Goal: Information Seeking & Learning: Learn about a topic

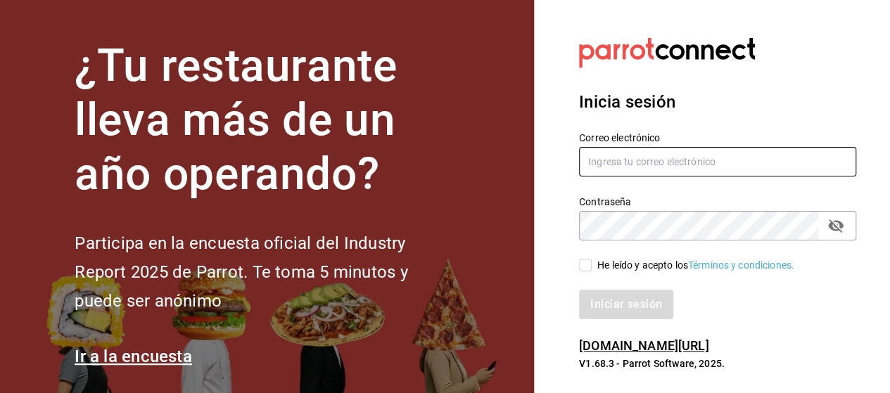
click at [648, 158] on input "text" at bounding box center [717, 162] width 277 height 30
type input "luis.gomez.2302@gmail.com"
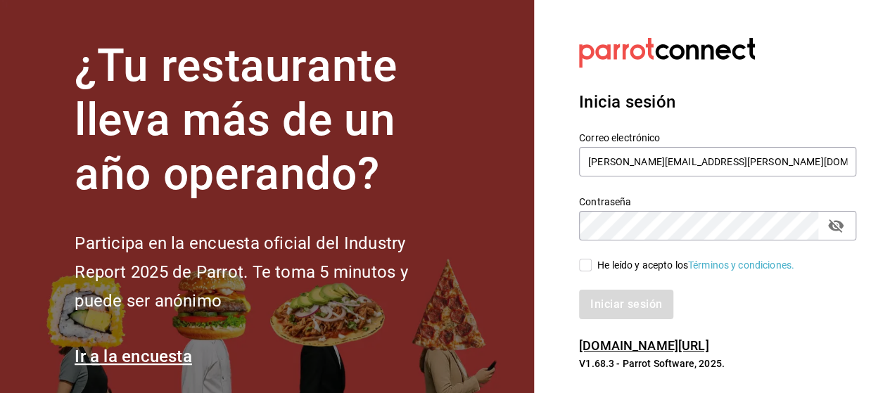
click at [842, 219] on icon "passwordField" at bounding box center [835, 225] width 17 height 17
click at [597, 264] on div "He leído y acepto los Términos y condiciones." at bounding box center [695, 265] width 197 height 15
click at [591, 264] on input "He leído y acepto los Términos y condiciones." at bounding box center [585, 265] width 13 height 13
checkbox input "true"
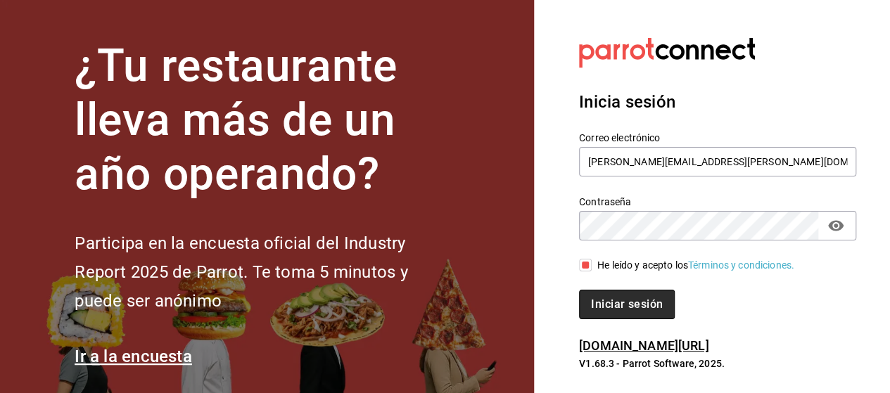
click at [613, 309] on button "Iniciar sesión" at bounding box center [627, 305] width 96 height 30
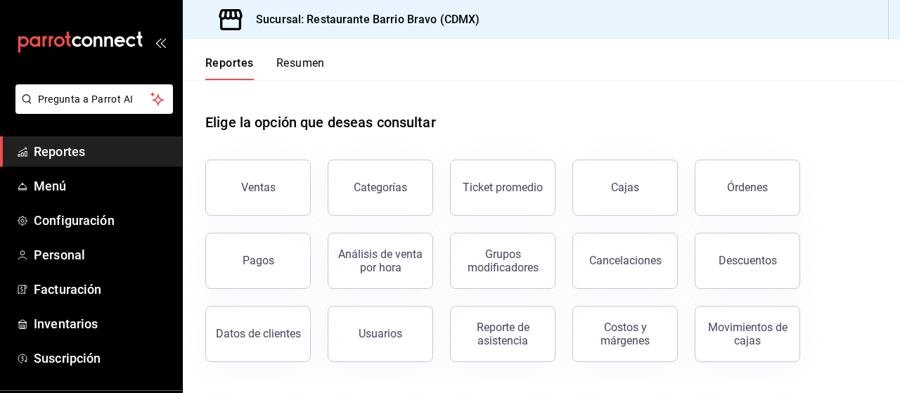
click at [301, 56] on div "Reportes Resumen" at bounding box center [254, 59] width 142 height 41
click at [294, 58] on button "Resumen" at bounding box center [300, 68] width 49 height 24
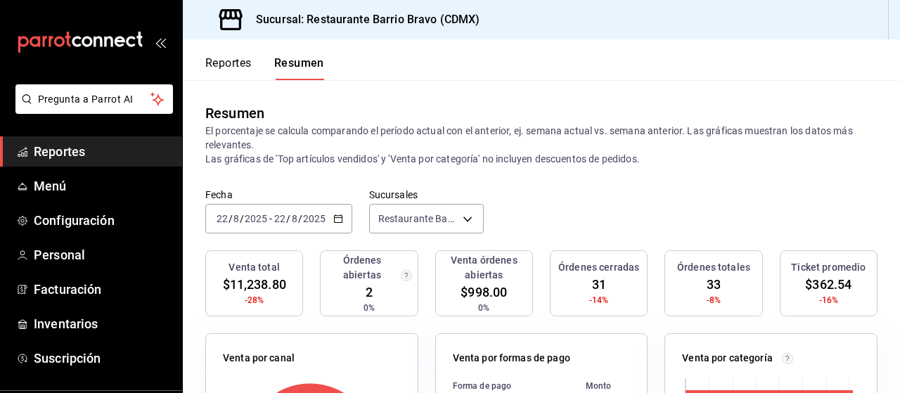
click at [260, 64] on div "Reportes Resumen" at bounding box center [264, 68] width 119 height 24
click at [241, 64] on button "Reportes" at bounding box center [228, 68] width 46 height 24
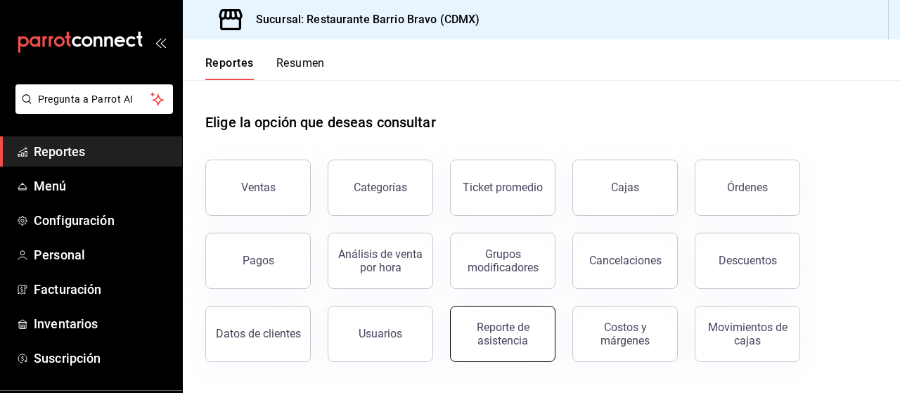
click at [526, 336] on div "Reporte de asistencia" at bounding box center [502, 334] width 87 height 27
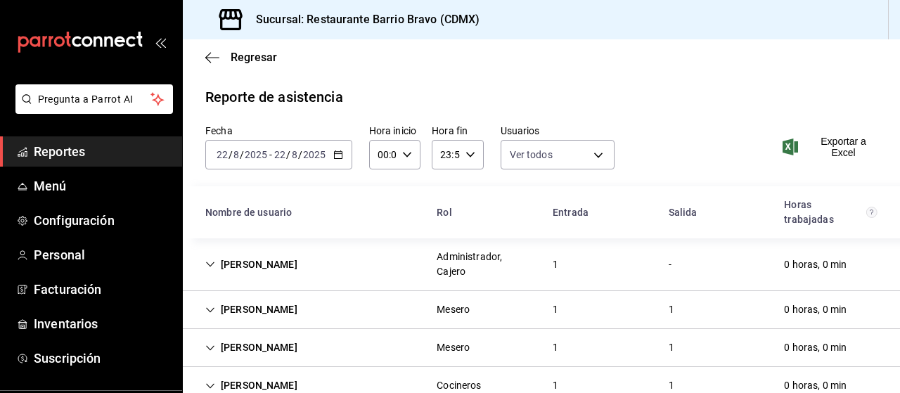
click at [336, 149] on div "2025-08-22 22 / 8 / 2025 - 2025-08-22 22 / 8 / 2025" at bounding box center [278, 155] width 147 height 30
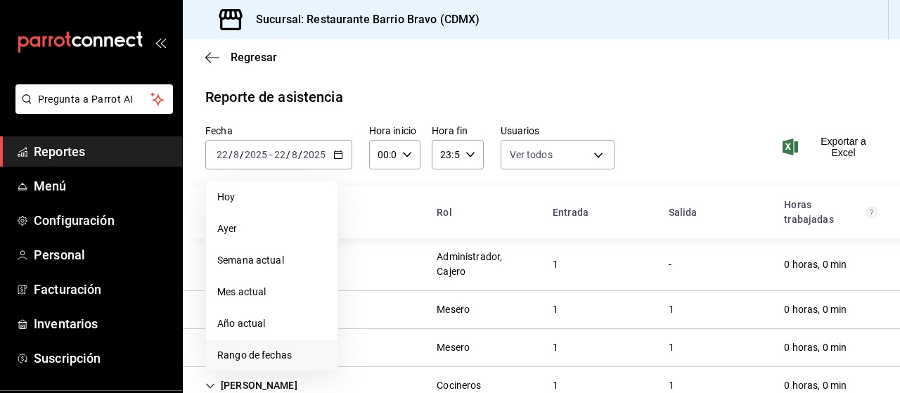
click at [262, 359] on span "Rango de fechas" at bounding box center [271, 355] width 109 height 15
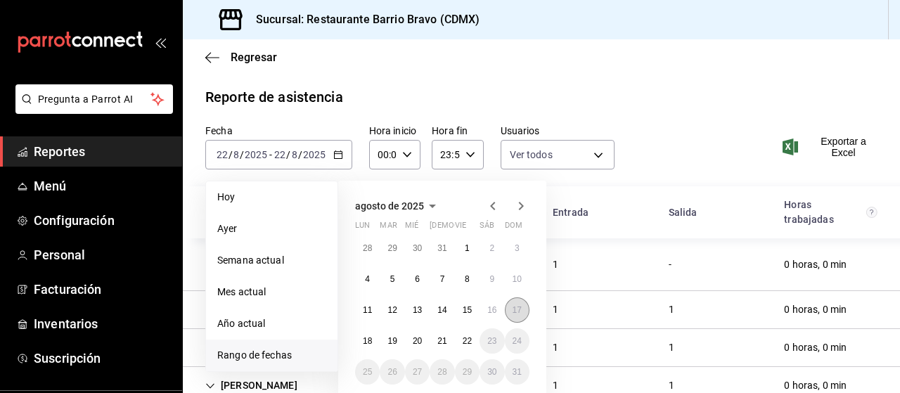
click at [509, 306] on button "17" at bounding box center [517, 309] width 25 height 25
click at [463, 337] on abbr "22" at bounding box center [467, 341] width 9 height 10
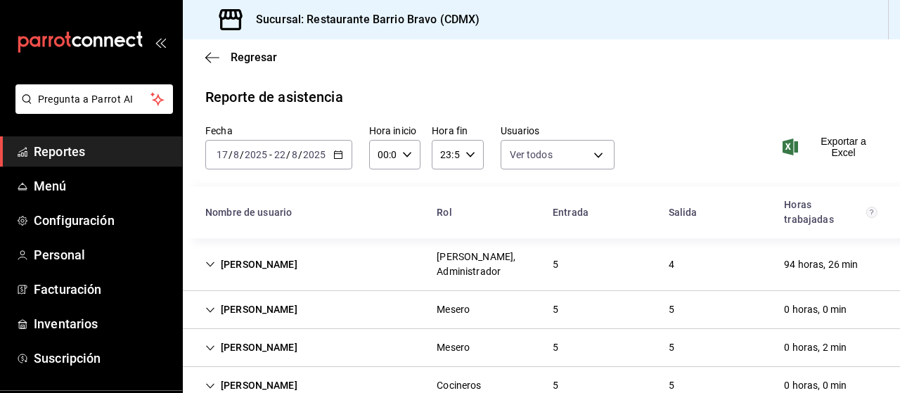
click at [288, 263] on div "Angel Perea Cajero, Administrador 5 4 94 horas, 26 min" at bounding box center [541, 264] width 717 height 53
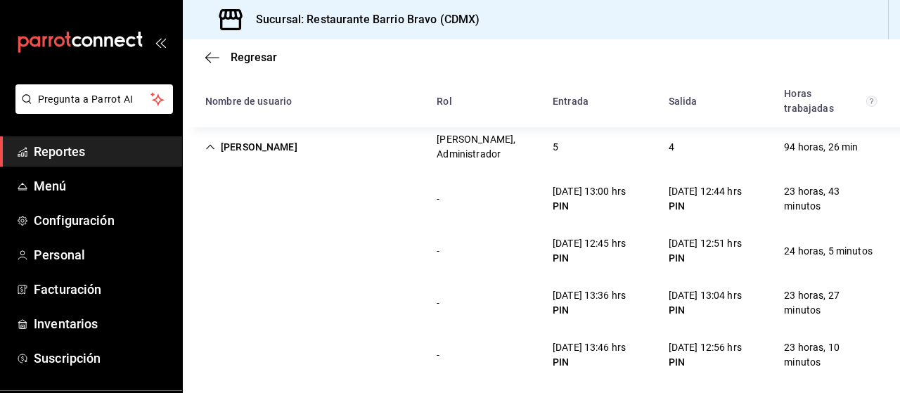
scroll to position [118, 0]
click at [317, 140] on div "Angel Perea Cajero, Administrador 5 4 94 horas, 26 min" at bounding box center [541, 146] width 717 height 52
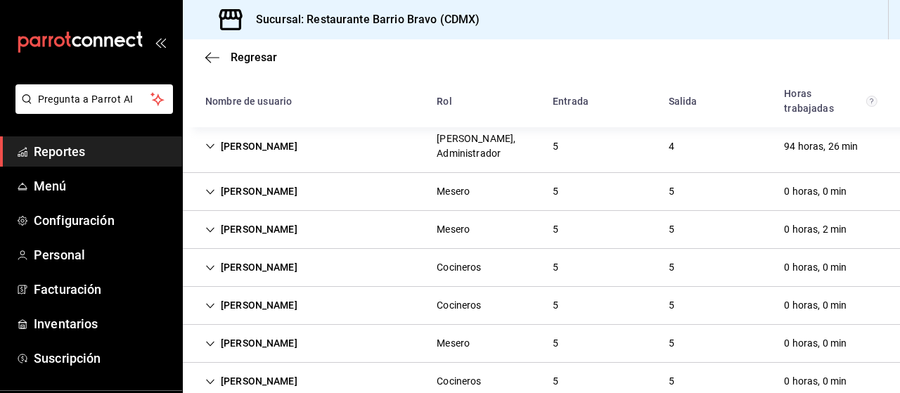
click at [273, 190] on div "Sergio Torres" at bounding box center [251, 192] width 115 height 26
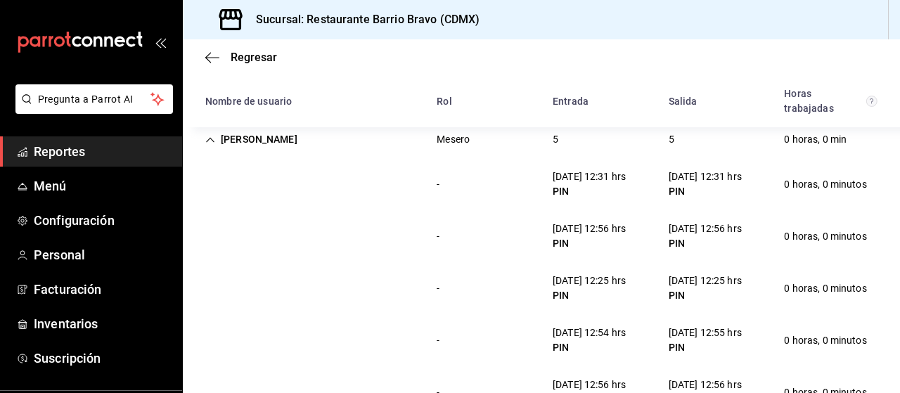
scroll to position [188, 0]
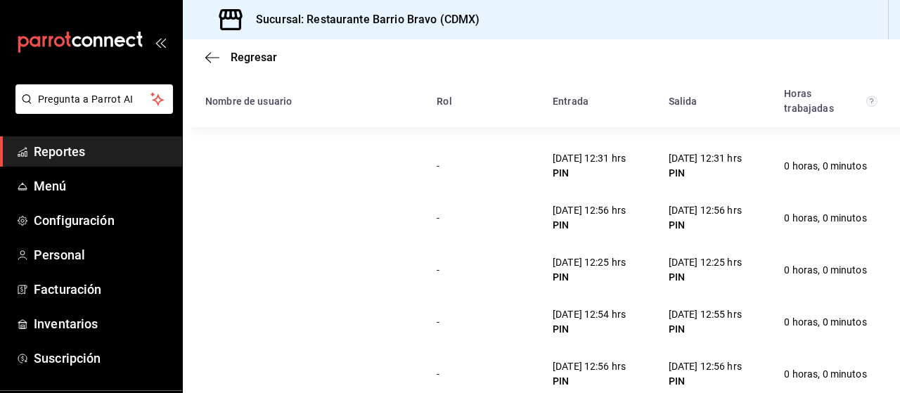
click at [691, 264] on div "20/08/25 12:25 hrs" at bounding box center [705, 262] width 73 height 15
click at [669, 262] on div "20/08/25 12:25 hrs" at bounding box center [705, 262] width 73 height 15
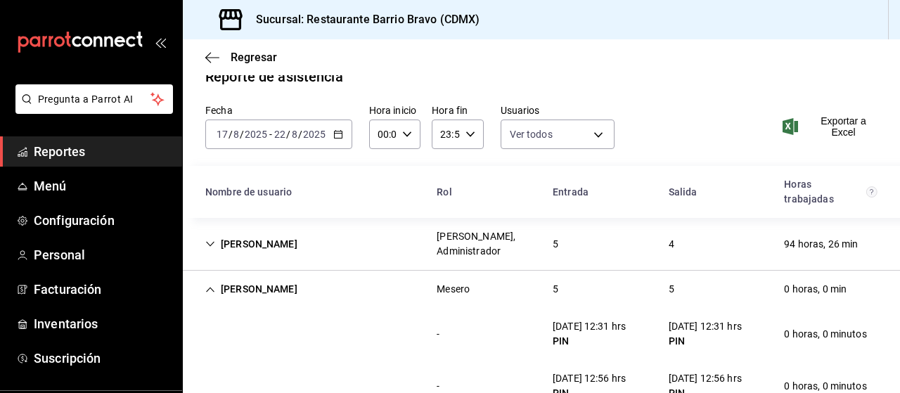
click at [254, 287] on div "Sergio Torres" at bounding box center [251, 289] width 115 height 26
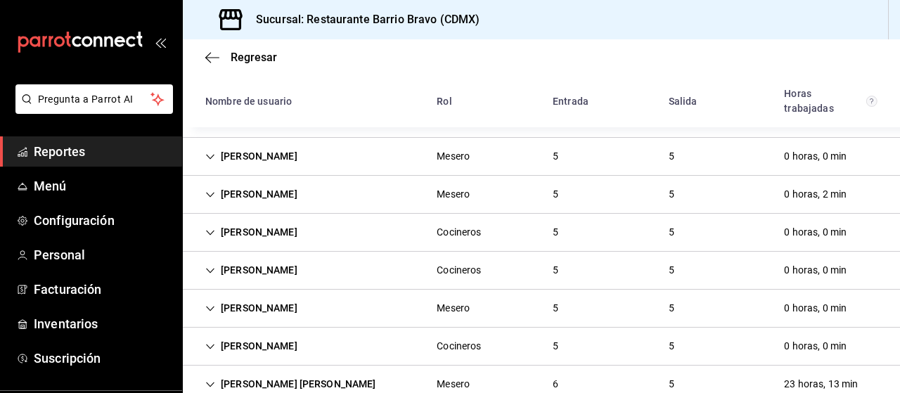
scroll to position [155, 0]
click at [279, 228] on div "Raul Garcia" at bounding box center [251, 231] width 115 height 26
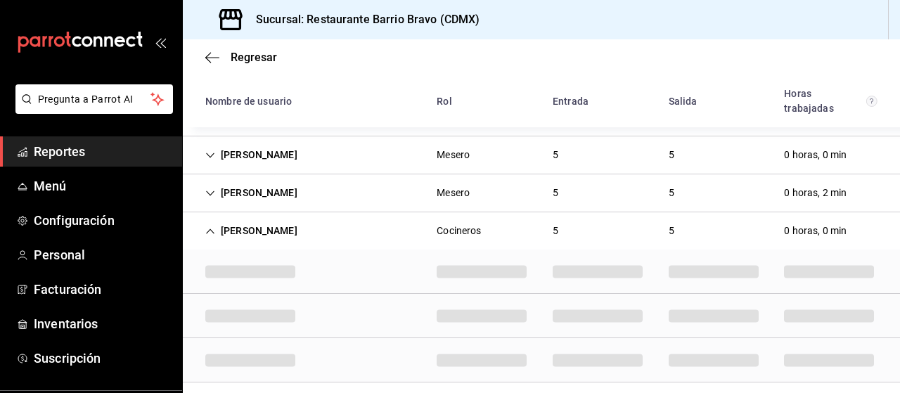
click at [300, 233] on div "Raul Garcia Cocineros 5 5 0 horas, 0 min" at bounding box center [541, 230] width 717 height 37
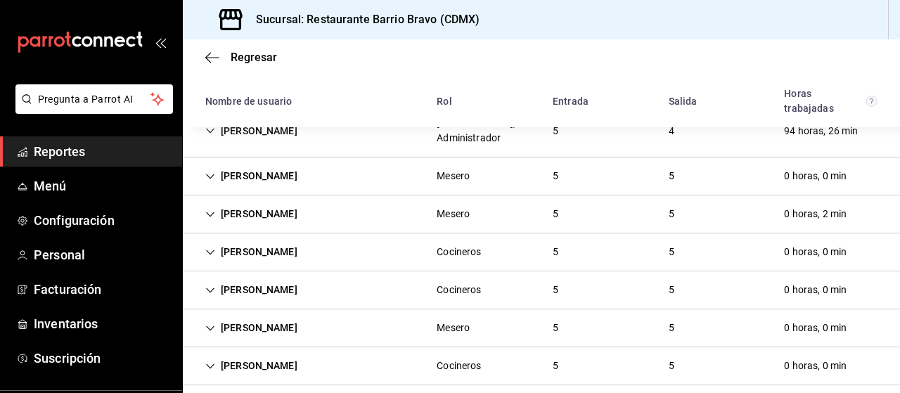
scroll to position [132, 0]
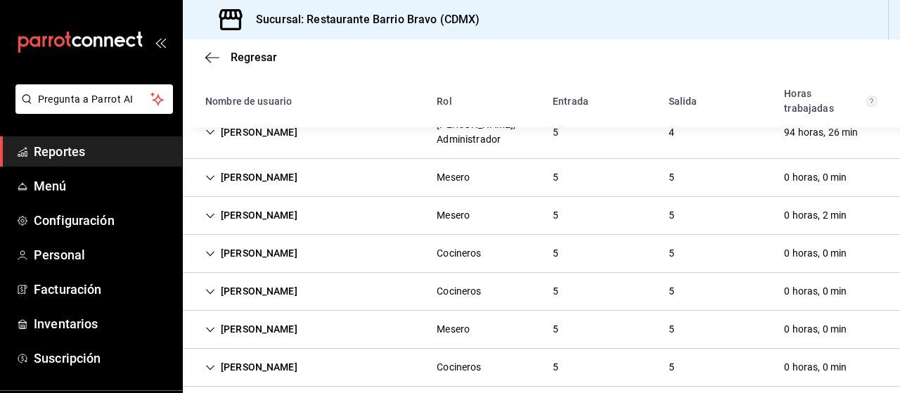
click at [288, 227] on div "Aurora Silva Mesero 5 5 0 horas, 2 min" at bounding box center [541, 216] width 717 height 38
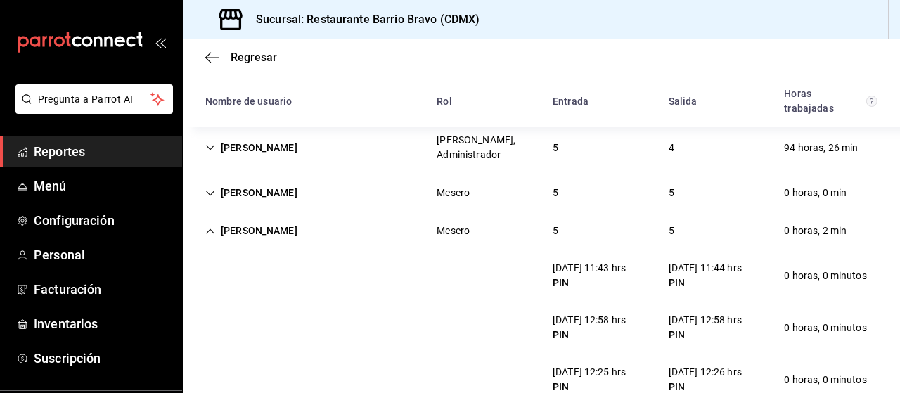
scroll to position [115, 0]
click at [307, 238] on div "Aurora Silva Mesero 5 5 0 horas, 2 min" at bounding box center [541, 232] width 717 height 37
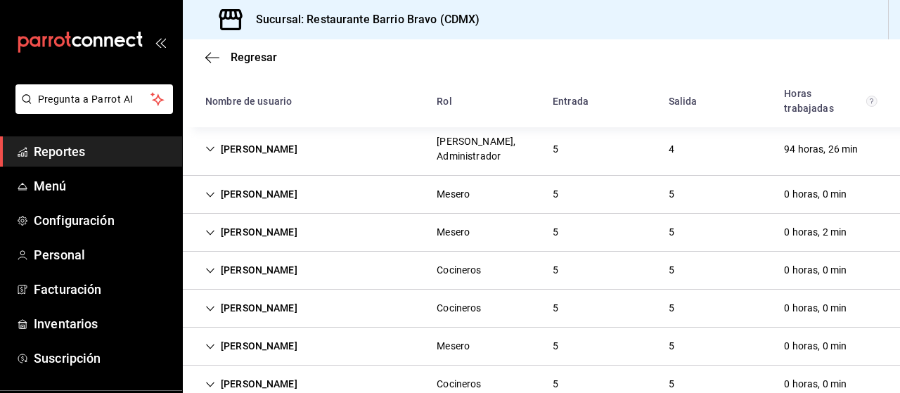
click at [278, 271] on div "Raul Garcia" at bounding box center [251, 270] width 115 height 26
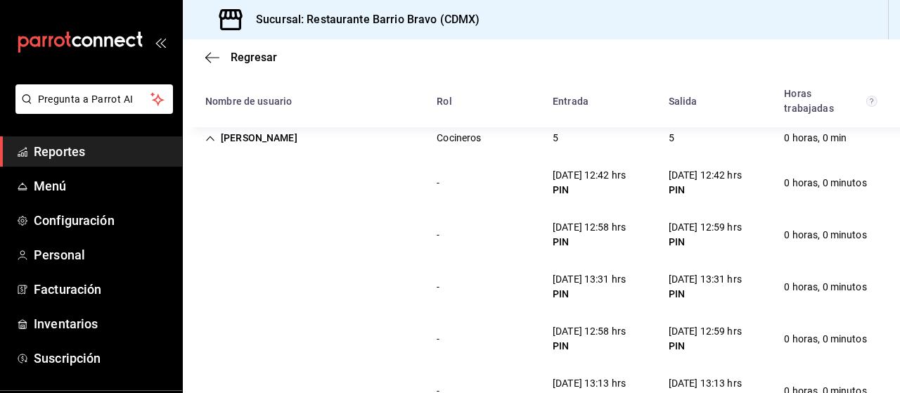
scroll to position [138, 0]
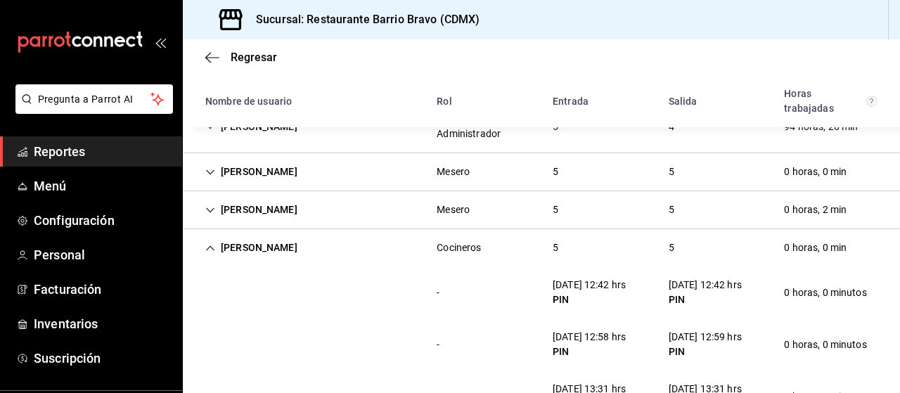
click at [387, 257] on div "Raul Garcia Cocineros 5 5 0 horas, 0 min" at bounding box center [541, 247] width 717 height 37
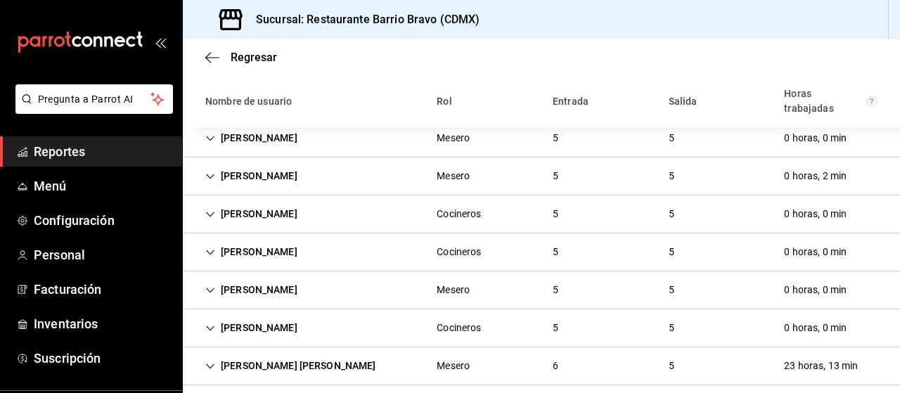
scroll to position [172, 0]
click at [350, 257] on div "Eduardo Gonzalez Cocineros 5 5 0 horas, 0 min" at bounding box center [541, 252] width 717 height 38
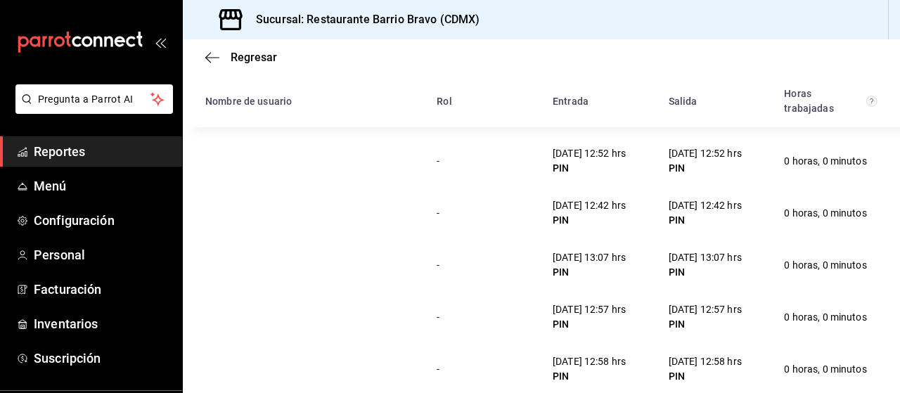
scroll to position [320, 0]
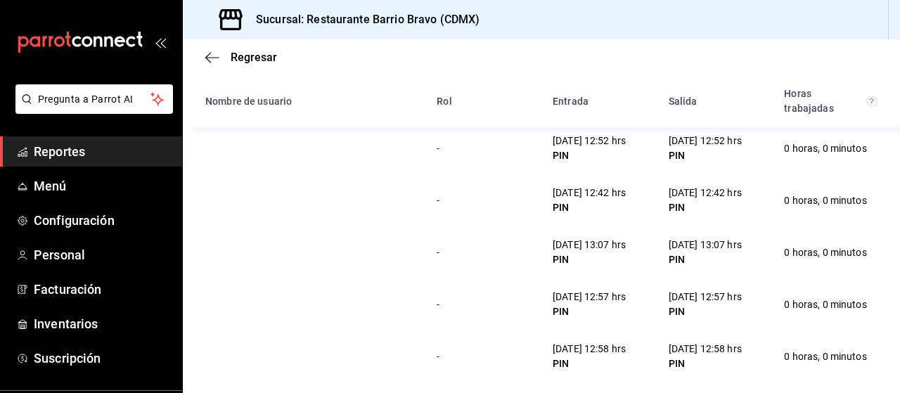
click at [712, 213] on div "PIN" at bounding box center [705, 207] width 73 height 15
click at [724, 245] on div "20/08/25 13:07 hrs" at bounding box center [705, 245] width 73 height 15
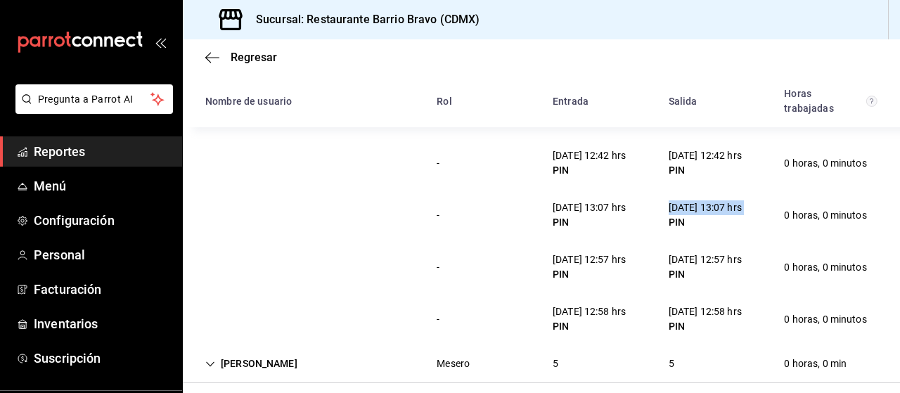
scroll to position [321, 0]
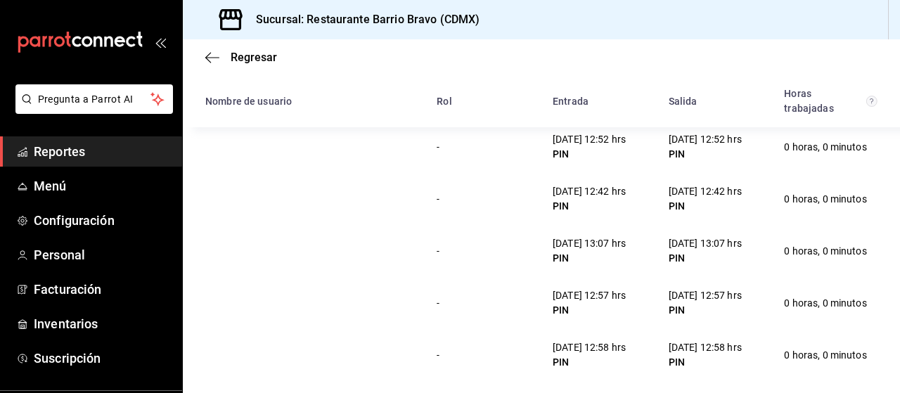
click at [688, 190] on div "19/08/25 12:42 hrs" at bounding box center [705, 191] width 73 height 15
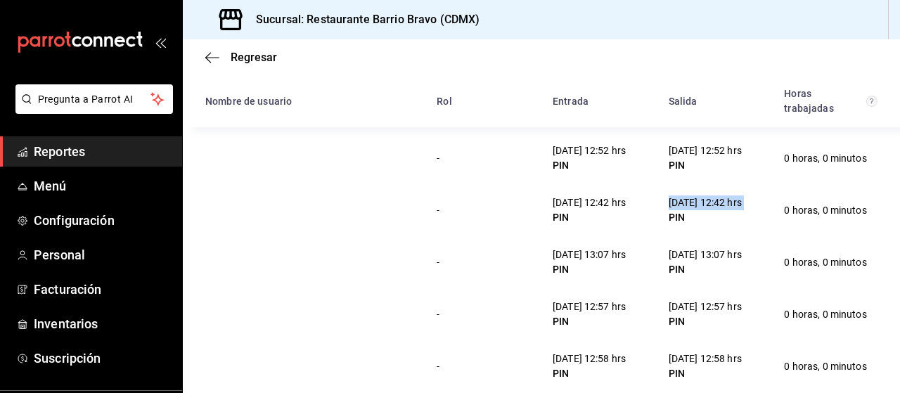
scroll to position [311, 0]
click at [685, 257] on div "20/08/25 13:07 hrs" at bounding box center [705, 254] width 73 height 15
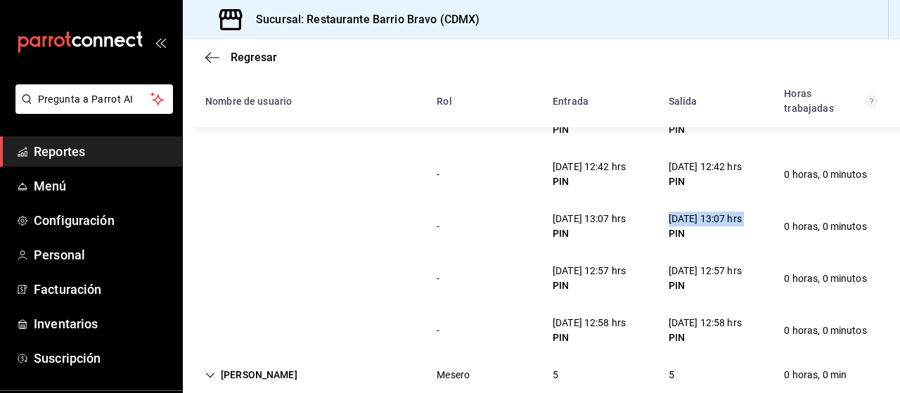
scroll to position [334, 0]
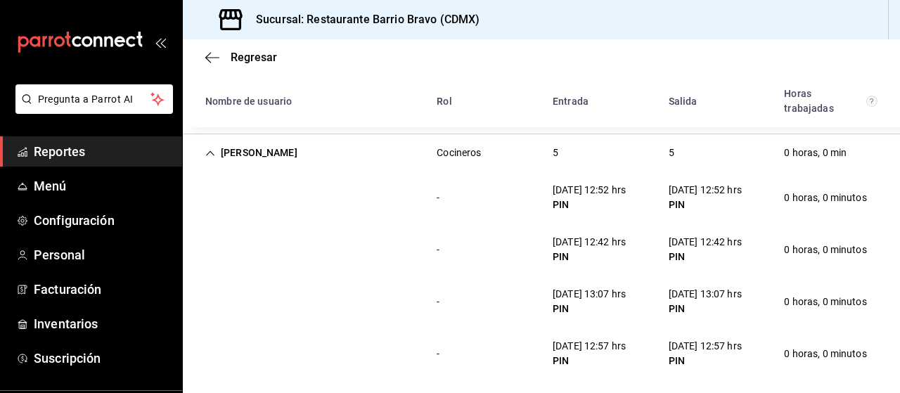
click at [293, 161] on div "Eduardo Gonzalez" at bounding box center [251, 153] width 115 height 26
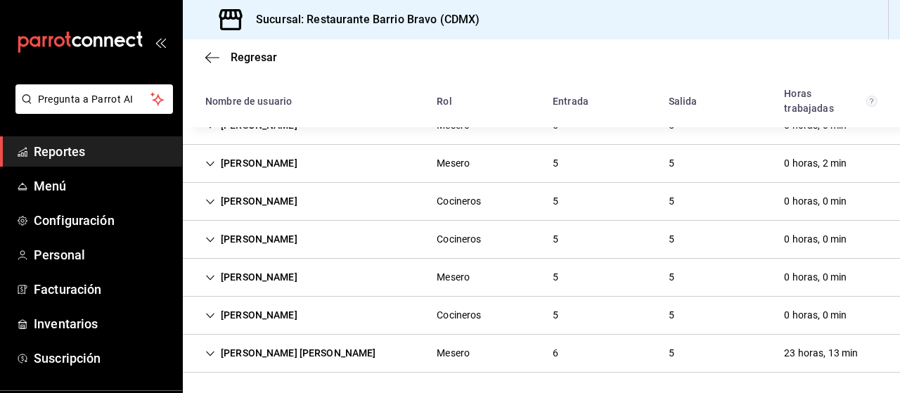
click at [293, 271] on div "Samara Segura" at bounding box center [251, 277] width 115 height 26
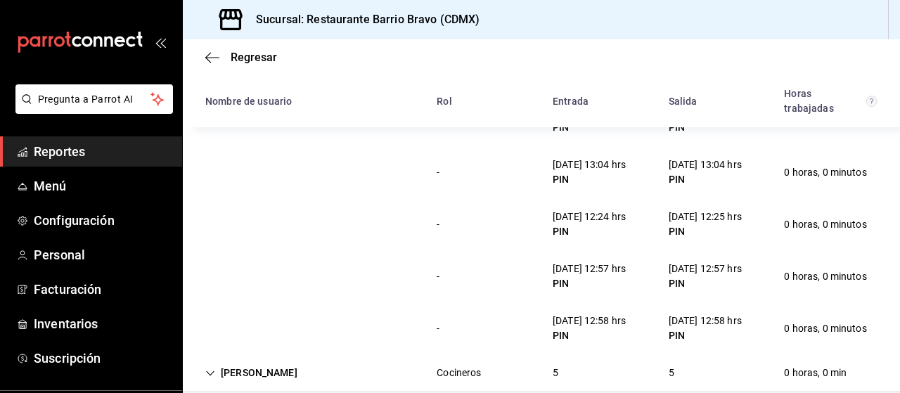
scroll to position [387, 0]
click at [731, 164] on div "19/08/25 13:04 hrs" at bounding box center [705, 164] width 73 height 15
click at [730, 217] on div "20/08/25 12:25 hrs" at bounding box center [705, 216] width 73 height 15
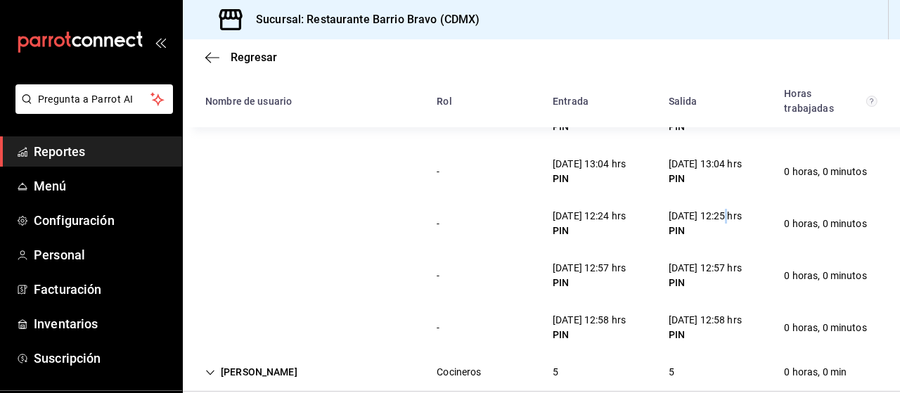
click at [730, 217] on div "20/08/25 12:25 hrs" at bounding box center [705, 216] width 73 height 15
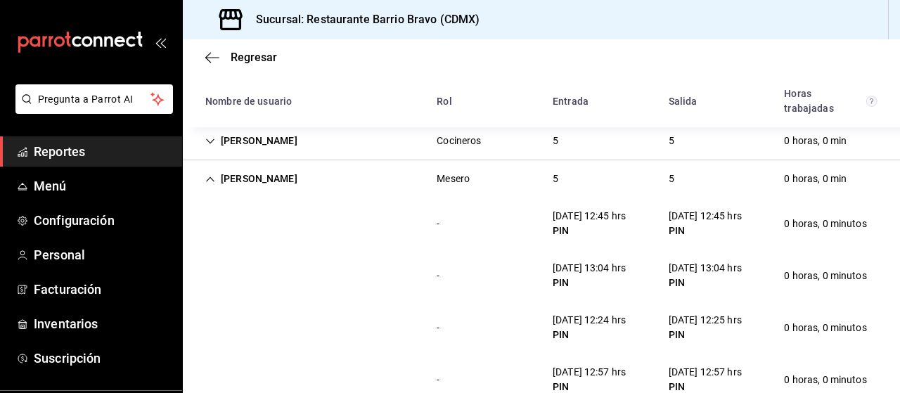
click at [285, 185] on div "Samara Segura" at bounding box center [251, 179] width 115 height 26
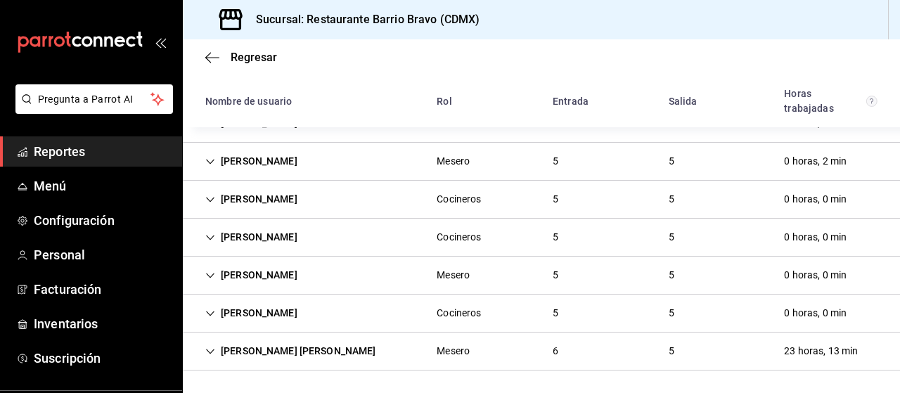
scroll to position [184, 0]
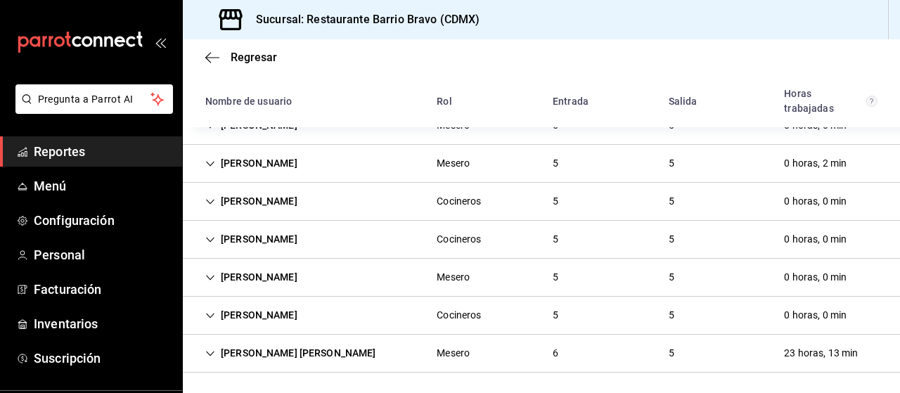
click at [366, 310] on div "Luis Vanegas Cocineros 5 5 0 horas, 0 min" at bounding box center [541, 316] width 717 height 38
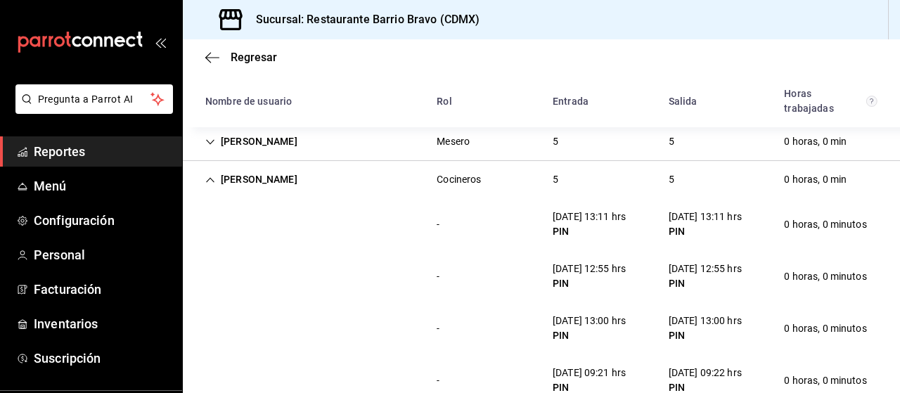
scroll to position [318, 0]
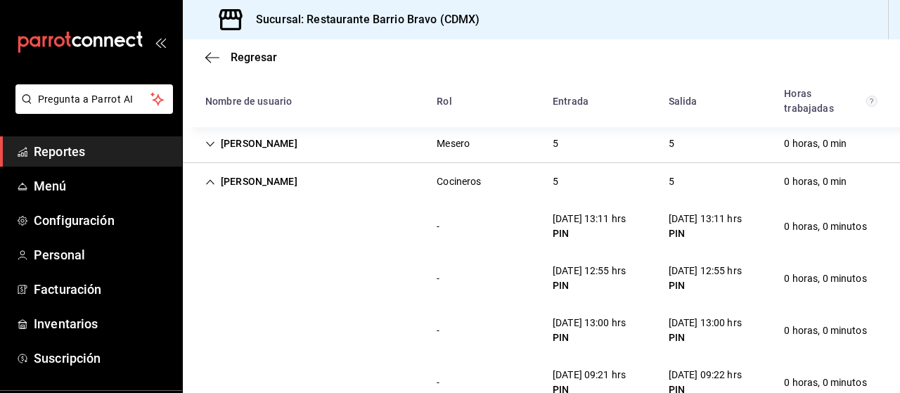
click at [270, 183] on div "Luis Vanegas" at bounding box center [251, 182] width 115 height 26
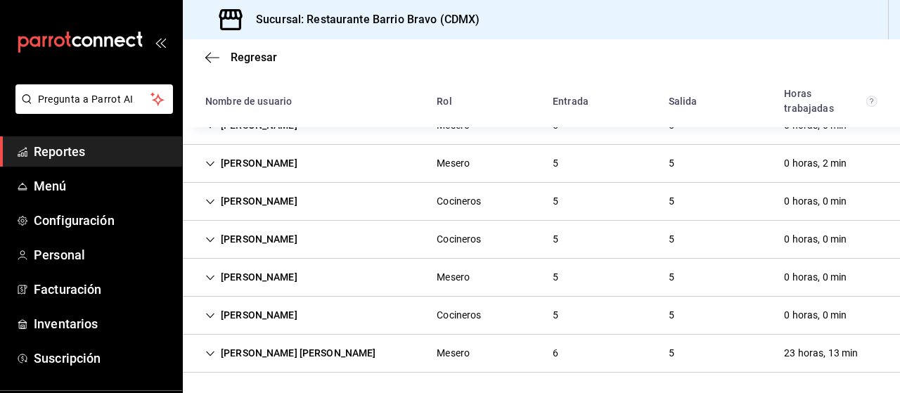
click at [296, 355] on div "José Ángel Rodriguez" at bounding box center [290, 353] width 193 height 26
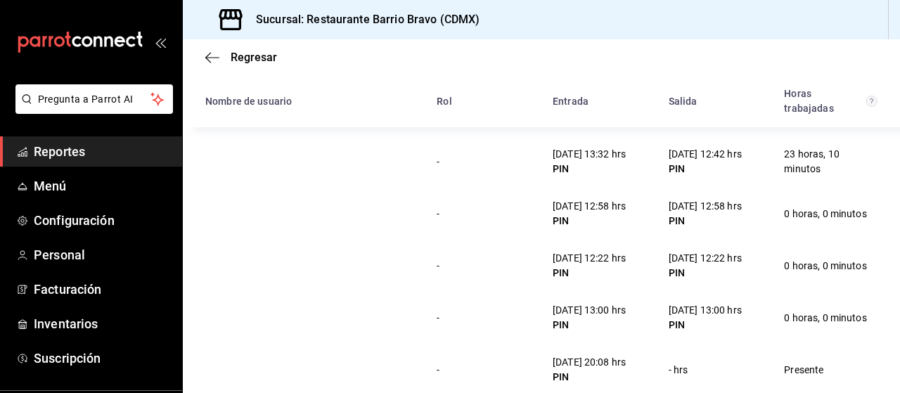
scroll to position [472, 0]
click at [700, 200] on div "20/08/25 12:58 hrs" at bounding box center [705, 207] width 73 height 15
click at [714, 257] on div "21/08/25 12:22 hrs" at bounding box center [705, 259] width 73 height 15
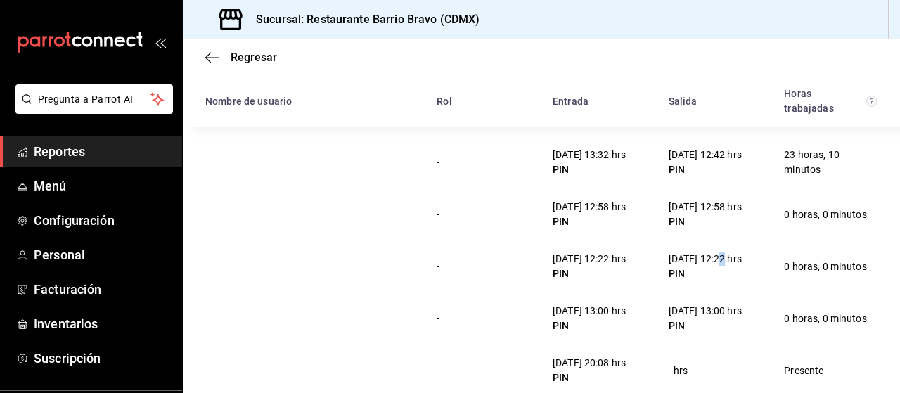
click at [714, 257] on div "21/08/25 12:22 hrs" at bounding box center [705, 259] width 73 height 15
click at [693, 276] on div "PIN" at bounding box center [705, 274] width 73 height 15
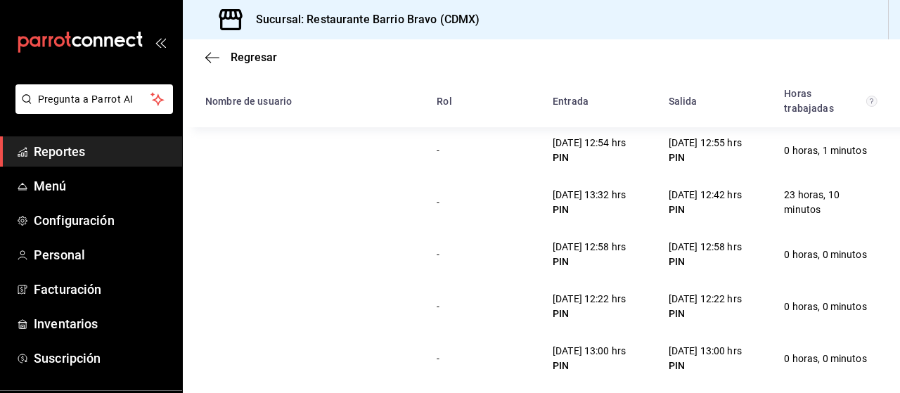
scroll to position [447, 0]
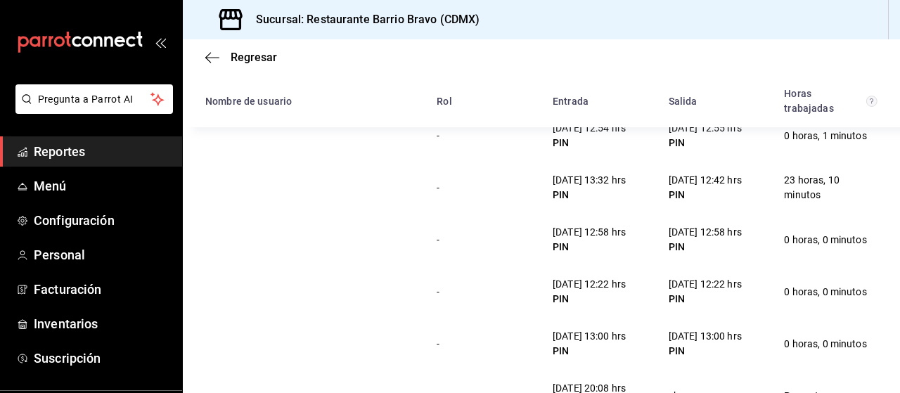
click at [696, 173] on div "19/08/25 12:42 hrs" at bounding box center [705, 180] width 73 height 15
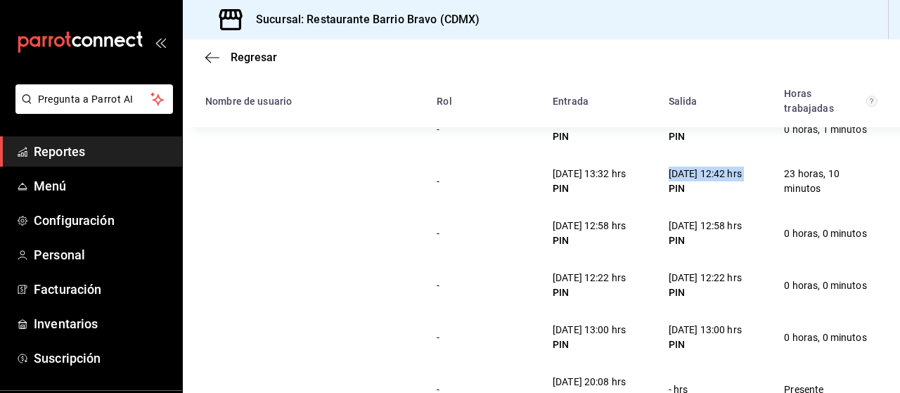
scroll to position [457, 0]
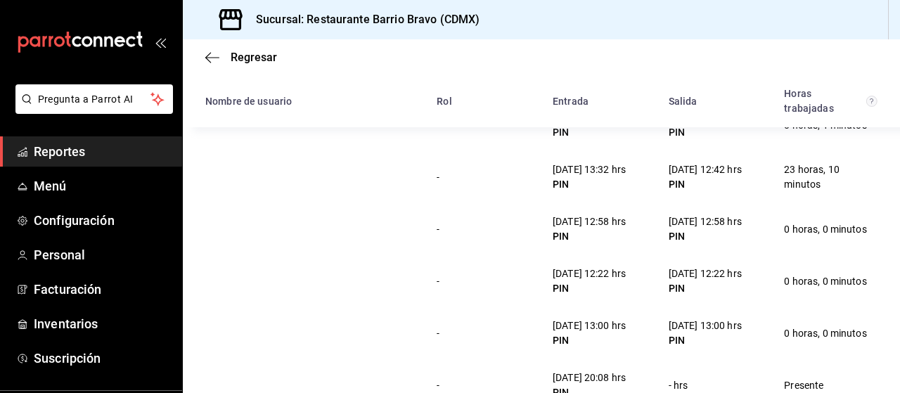
click at [706, 223] on div "20/08/25 12:58 hrs" at bounding box center [705, 221] width 73 height 15
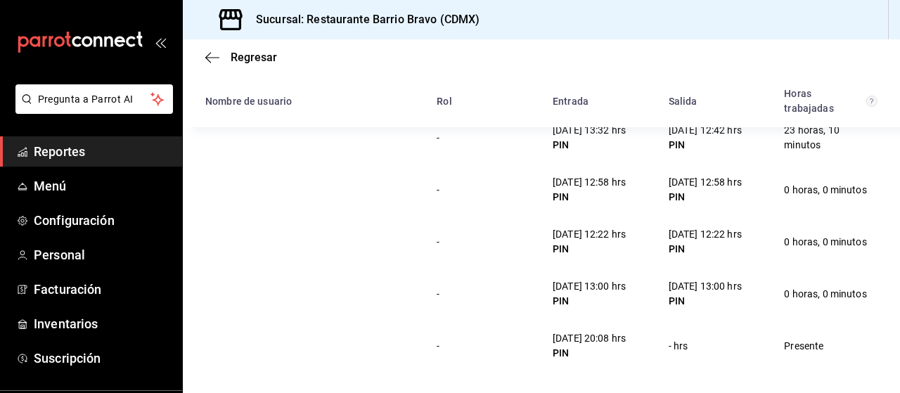
click at [478, 259] on div "- 21/08/25 12:22 hrs PIN 21/08/25 12:22 hrs PIN 0 horas, 0 minutos" at bounding box center [541, 242] width 717 height 52
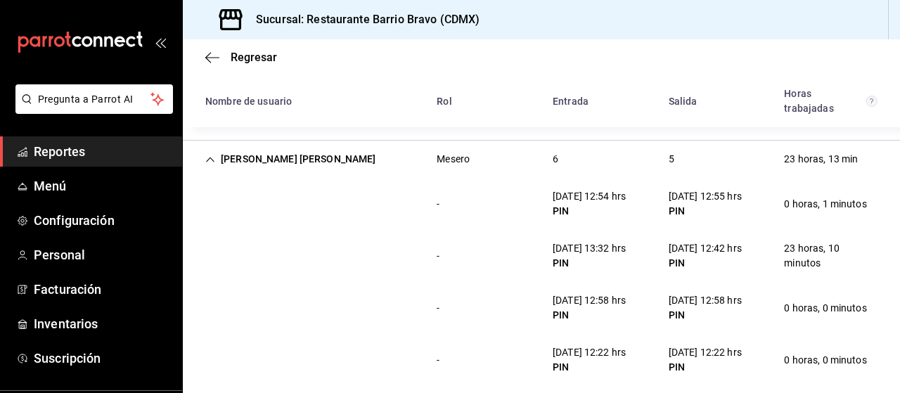
click at [287, 147] on div "José Ángel Rodriguez" at bounding box center [290, 159] width 193 height 26
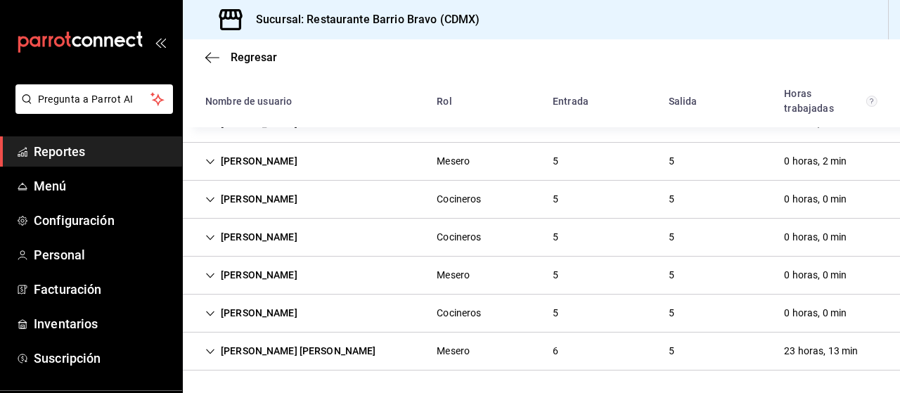
scroll to position [184, 0]
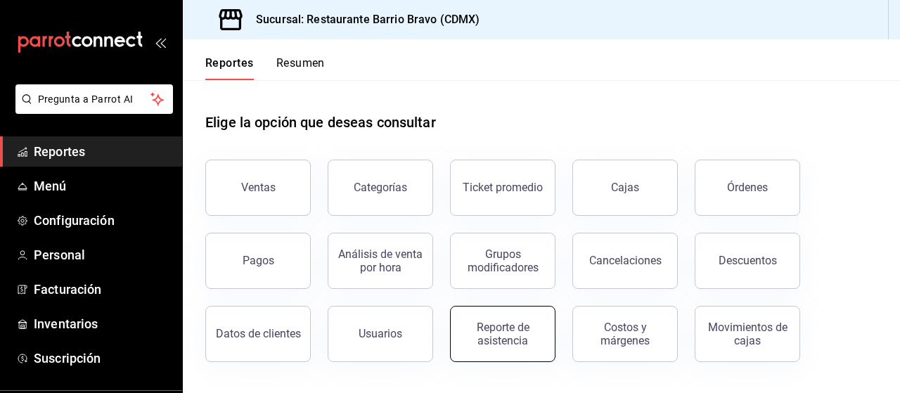
click at [496, 350] on button "Reporte de asistencia" at bounding box center [502, 334] width 105 height 56
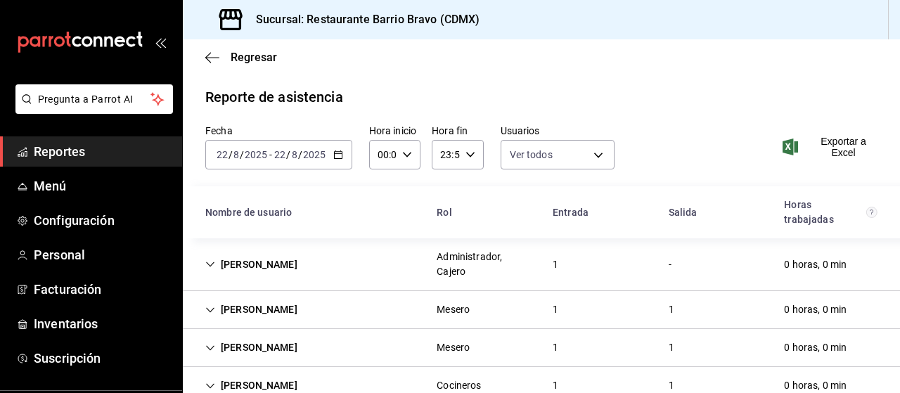
scroll to position [184, 0]
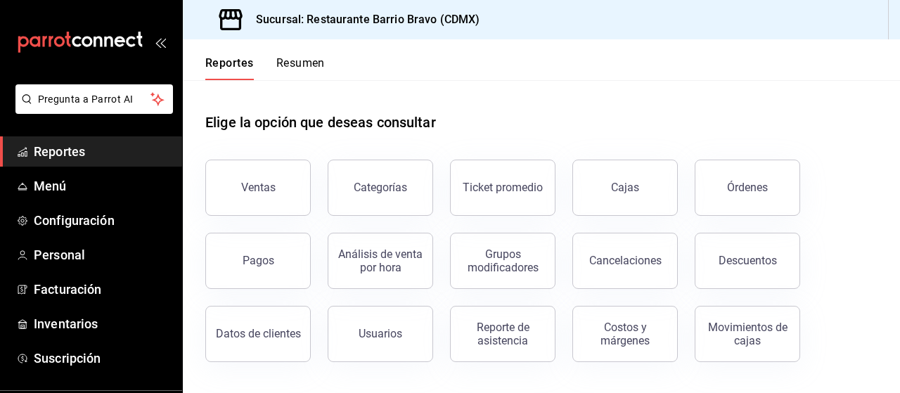
drag, startPoint x: 276, startPoint y: 199, endPoint x: 278, endPoint y: 184, distance: 15.0
click at [278, 184] on button "Ventas" at bounding box center [257, 188] width 105 height 56
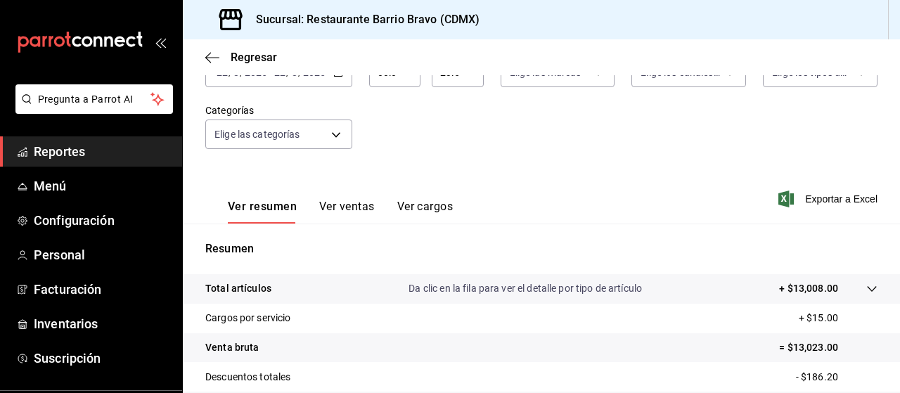
scroll to position [104, 0]
click at [352, 204] on button "Ver ventas" at bounding box center [347, 210] width 56 height 24
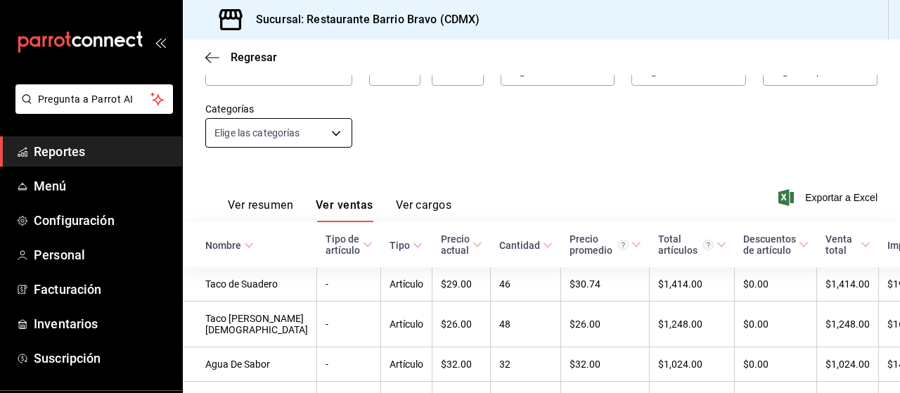
click at [332, 133] on body "Pregunta a Parrot AI Reportes Menú Configuración Personal Facturación Inventari…" at bounding box center [450, 196] width 900 height 393
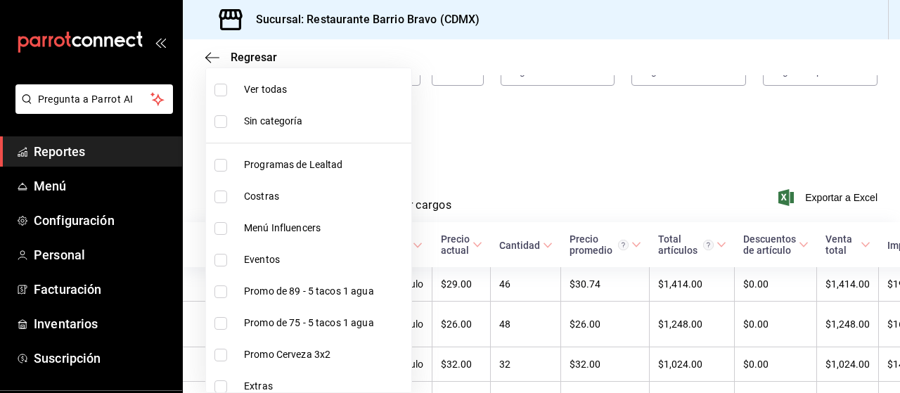
scroll to position [388, 0]
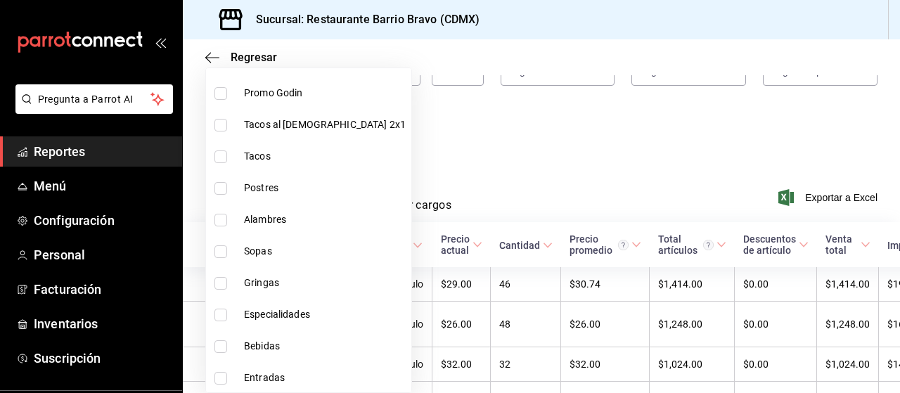
click at [272, 366] on li "Entradas" at bounding box center [308, 378] width 205 height 32
type input "43a11d6d-8f7b-4887-8808-d63cad668eb6"
checkbox input "true"
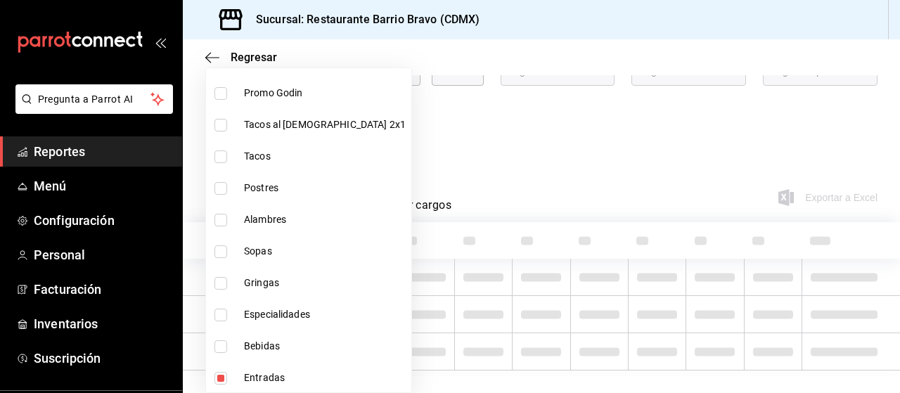
click at [273, 352] on li "Bebidas" at bounding box center [308, 347] width 205 height 32
type input "43a11d6d-8f7b-4887-8808-d63cad668eb6,7fa84fa0-b9ca-49ef-be16-7673f7613eff"
checkbox input "true"
click at [263, 371] on span "Entradas" at bounding box center [325, 378] width 162 height 15
type input "7fa84fa0-b9ca-49ef-be16-7673f7613eff"
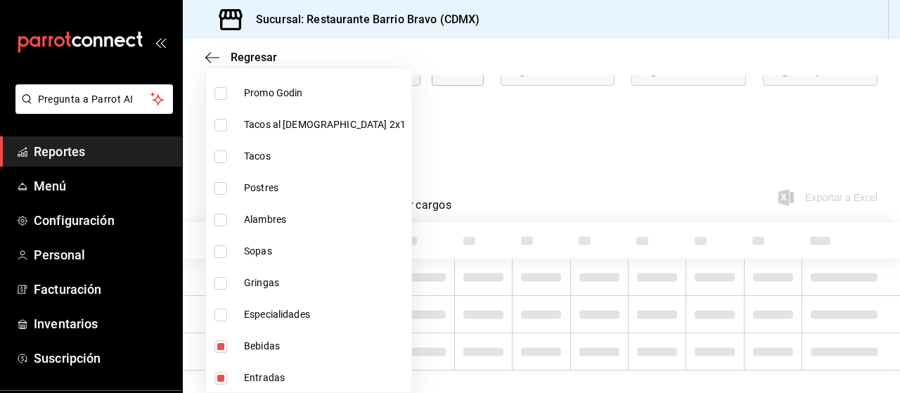
checkbox input "false"
click at [485, 120] on div at bounding box center [450, 196] width 900 height 393
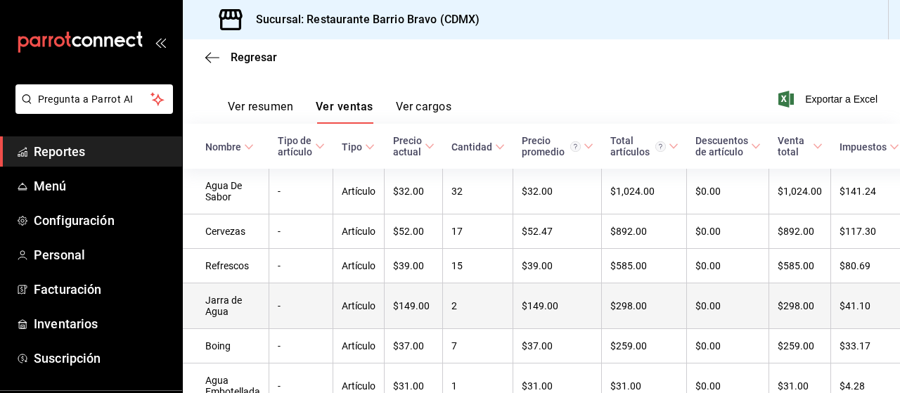
scroll to position [203, 0]
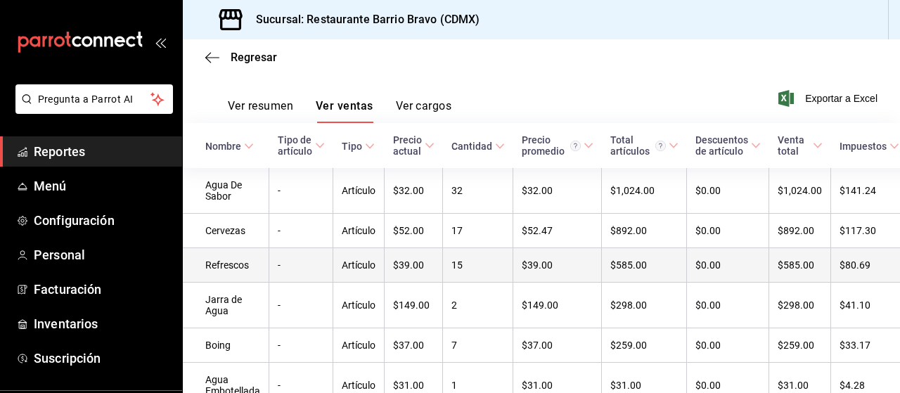
click at [423, 278] on td "$39.00" at bounding box center [414, 265] width 58 height 34
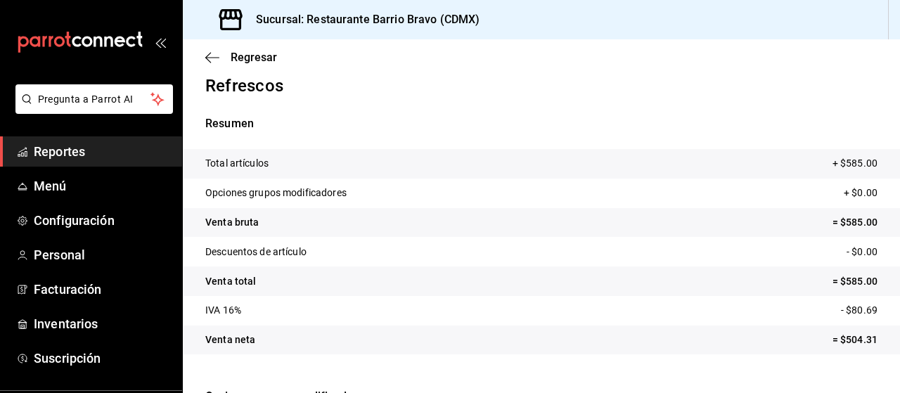
scroll to position [273, 0]
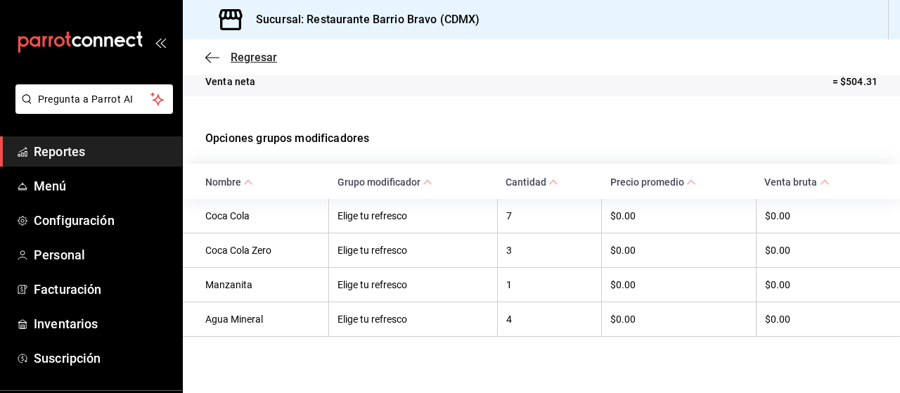
click at [238, 61] on span "Regresar" at bounding box center [254, 57] width 46 height 13
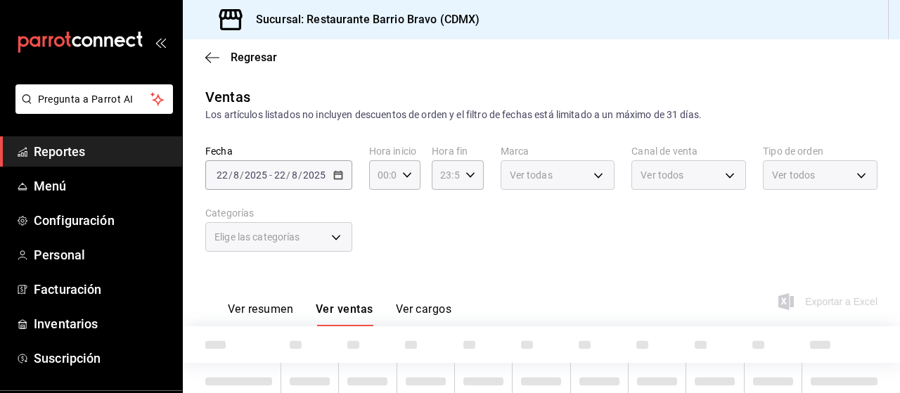
type input "7fa84fa0-b9ca-49ef-be16-7673f7613eff"
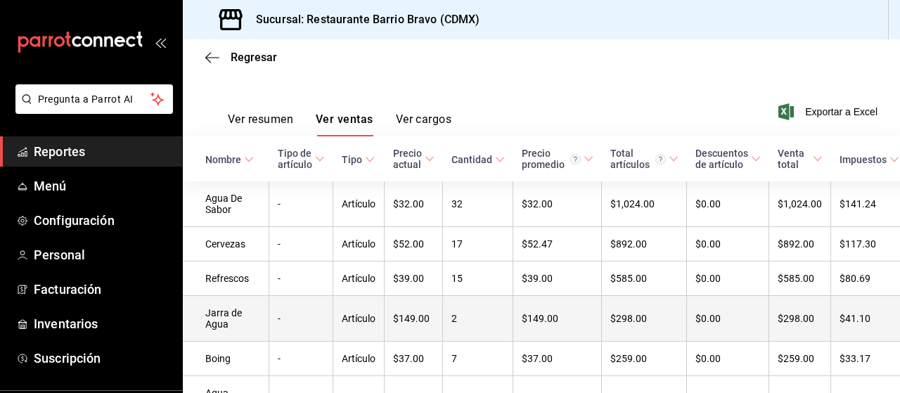
scroll to position [284, 0]
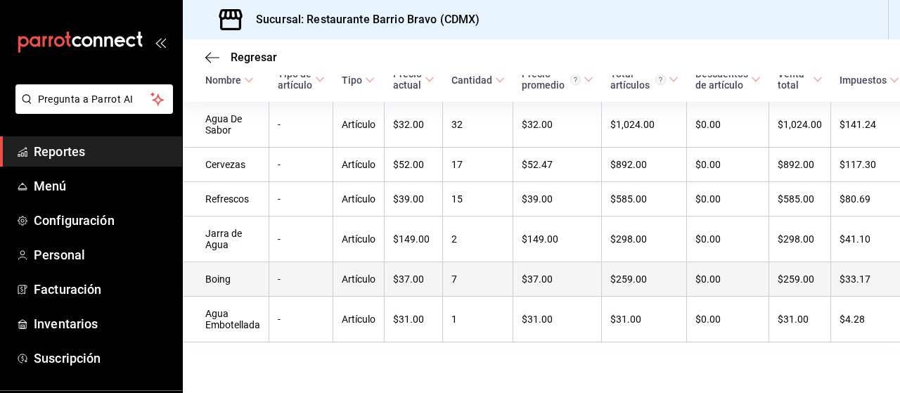
click at [328, 278] on td "-" at bounding box center [301, 279] width 64 height 34
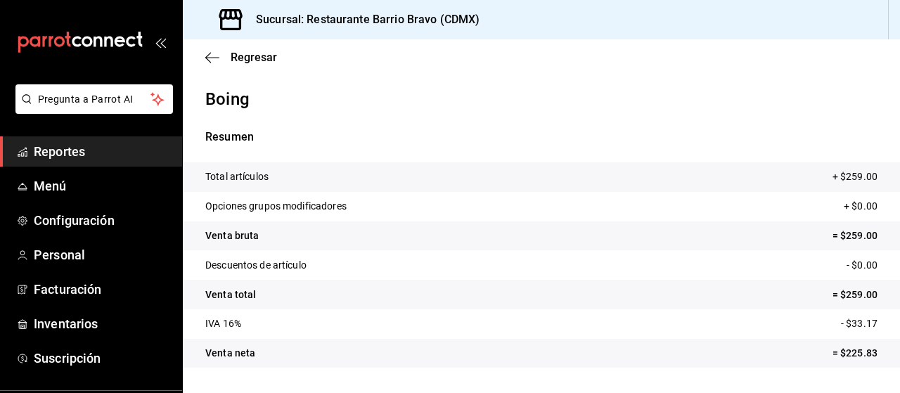
scroll to position [203, 0]
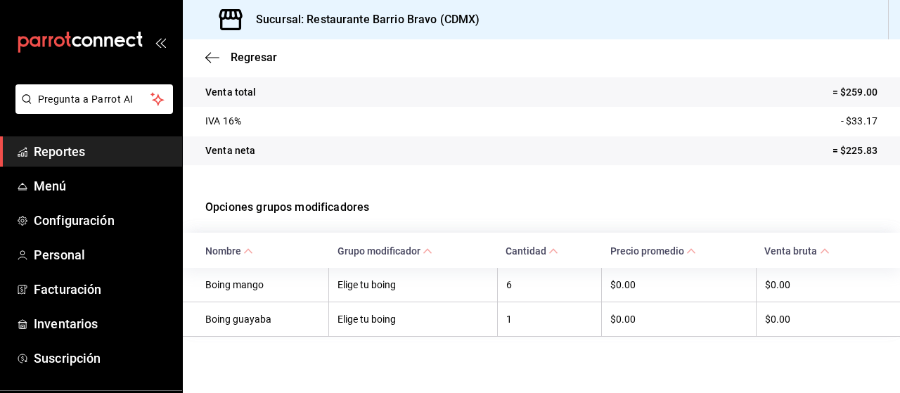
click at [245, 65] on div "Regresar" at bounding box center [541, 57] width 717 height 36
click at [247, 57] on span "Regresar" at bounding box center [254, 57] width 46 height 13
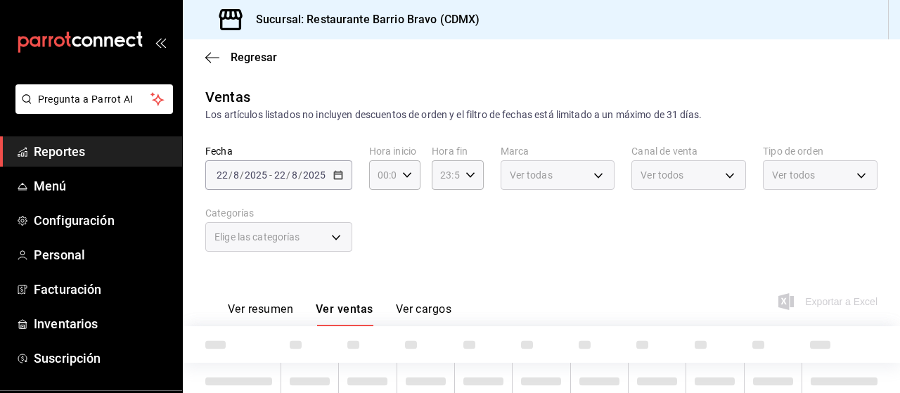
type input "7fa84fa0-b9ca-49ef-be16-7673f7613eff"
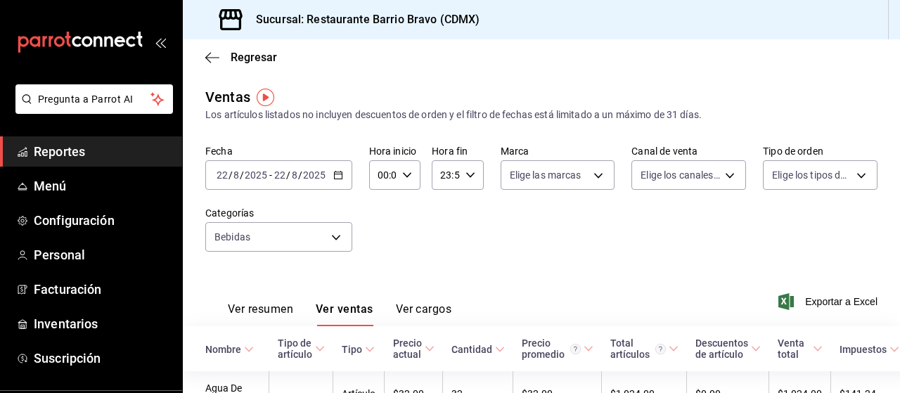
scroll to position [284, 0]
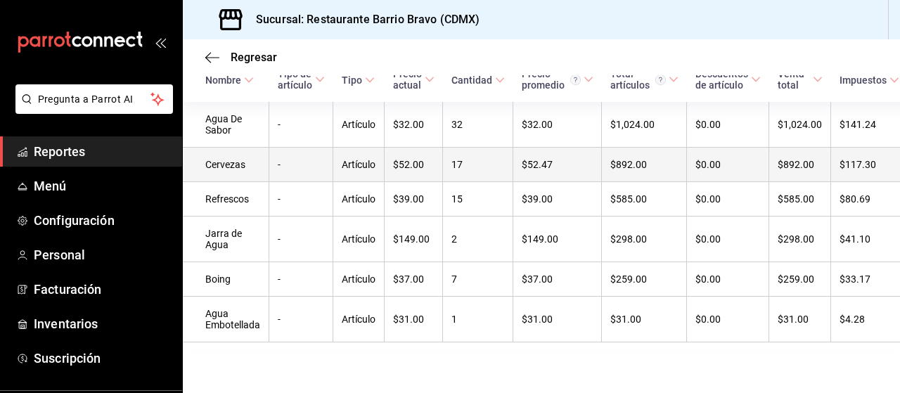
click at [276, 158] on td "-" at bounding box center [301, 165] width 64 height 34
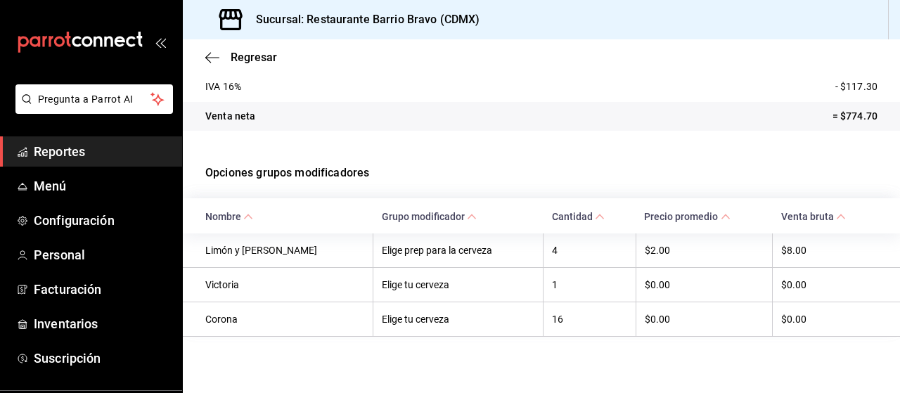
scroll to position [238, 0]
click at [210, 60] on icon "button" at bounding box center [212, 57] width 14 height 13
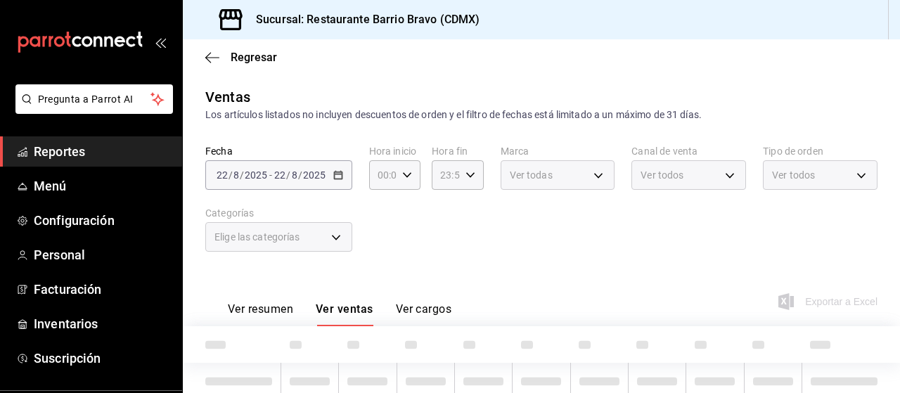
type input "7fa84fa0-b9ca-49ef-be16-7673f7613eff"
